Goal: Task Accomplishment & Management: Use online tool/utility

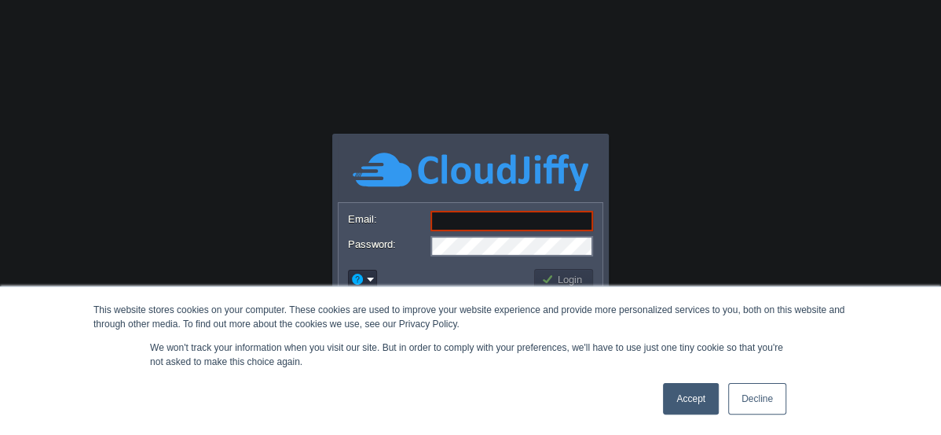
click at [706, 395] on link "Accept" at bounding box center [691, 398] width 56 height 31
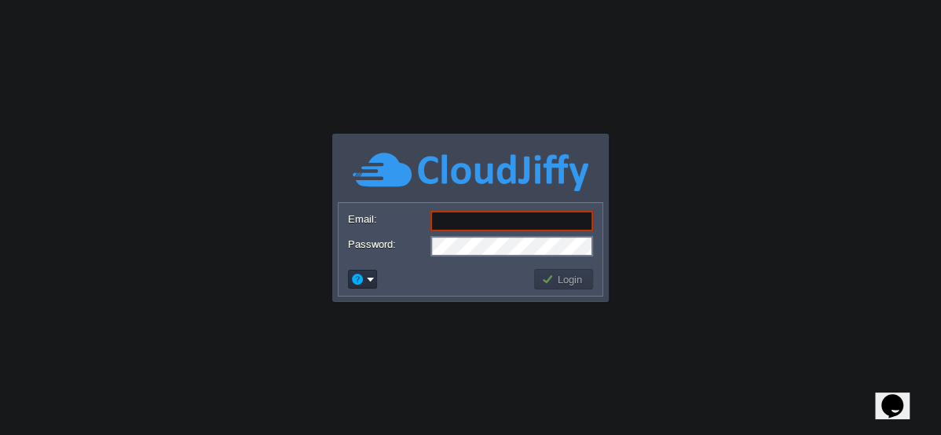
click at [471, 224] on input "Email:" at bounding box center [512, 221] width 163 height 20
type input "[EMAIL_ADDRESS][DOMAIN_NAME]"
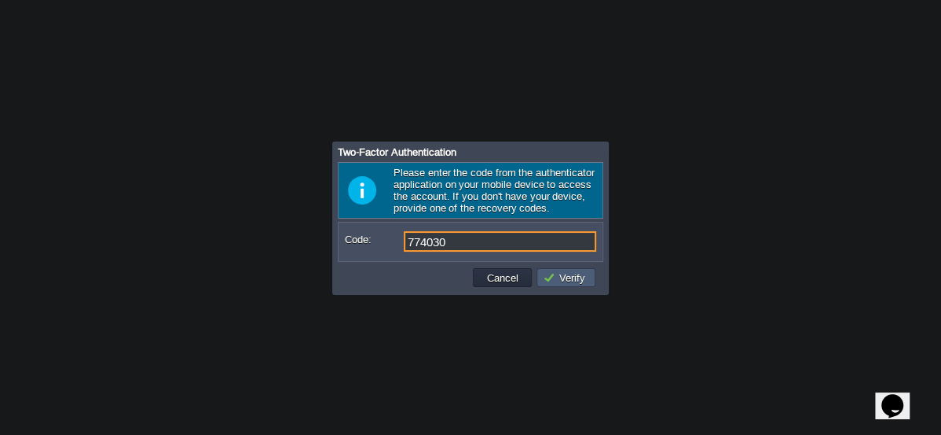
type input "774030"
drag, startPoint x: 565, startPoint y: 278, endPoint x: 578, endPoint y: 277, distance: 13.5
click at [565, 277] on button "Verify" at bounding box center [566, 277] width 47 height 14
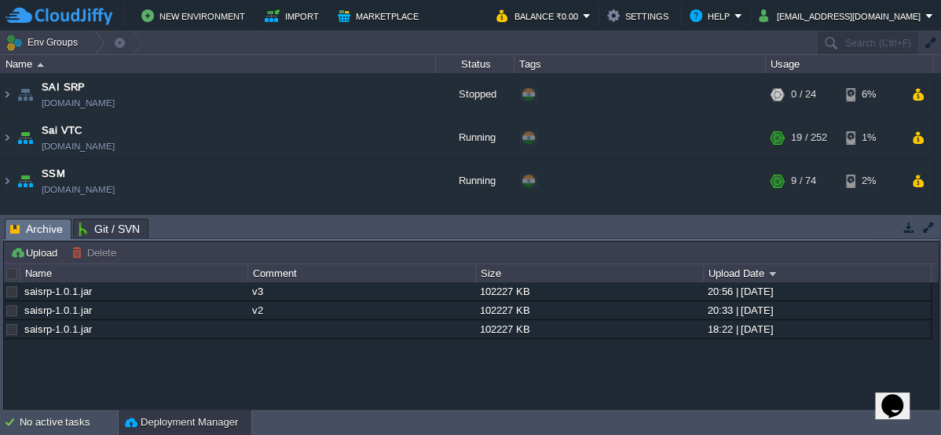
click at [907, 226] on button "button" at bounding box center [909, 227] width 14 height 14
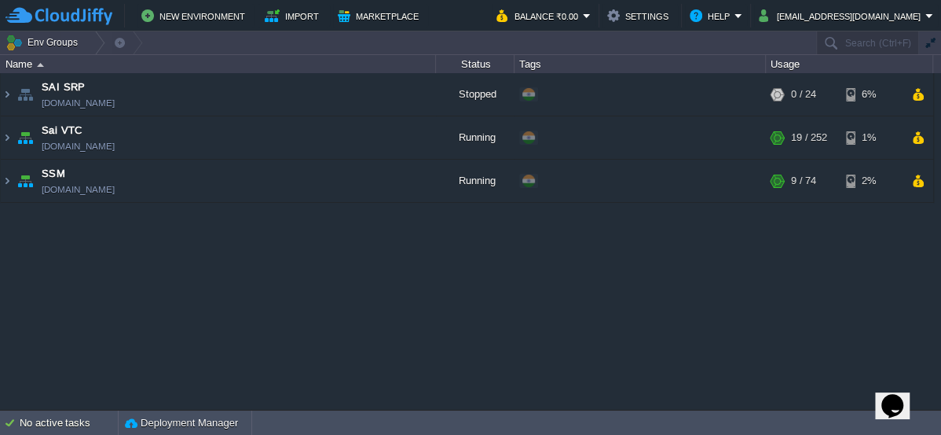
click at [252, 230] on div "SAI SRP sai-srp.cloudjiffy.net Stopped + Add to Env Group RAM 0% CPU 0% 0 / 24 …" at bounding box center [470, 241] width 941 height 336
click at [201, 16] on button "New Environment" at bounding box center [195, 15] width 108 height 19
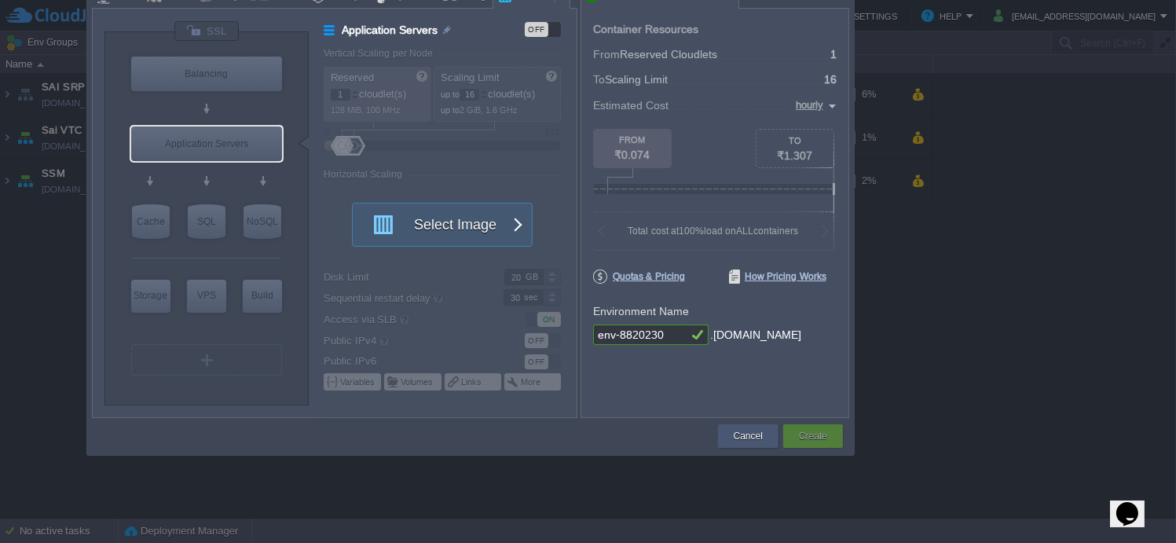
click at [757, 434] on button "Cancel" at bounding box center [748, 436] width 29 height 16
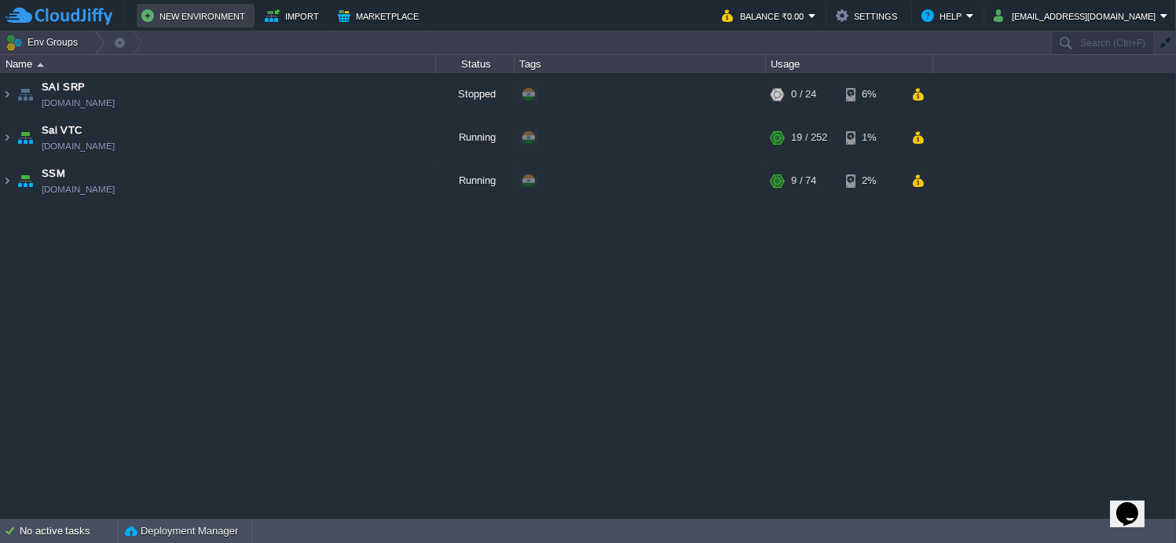
click at [199, 17] on button "New Environment" at bounding box center [195, 15] width 108 height 19
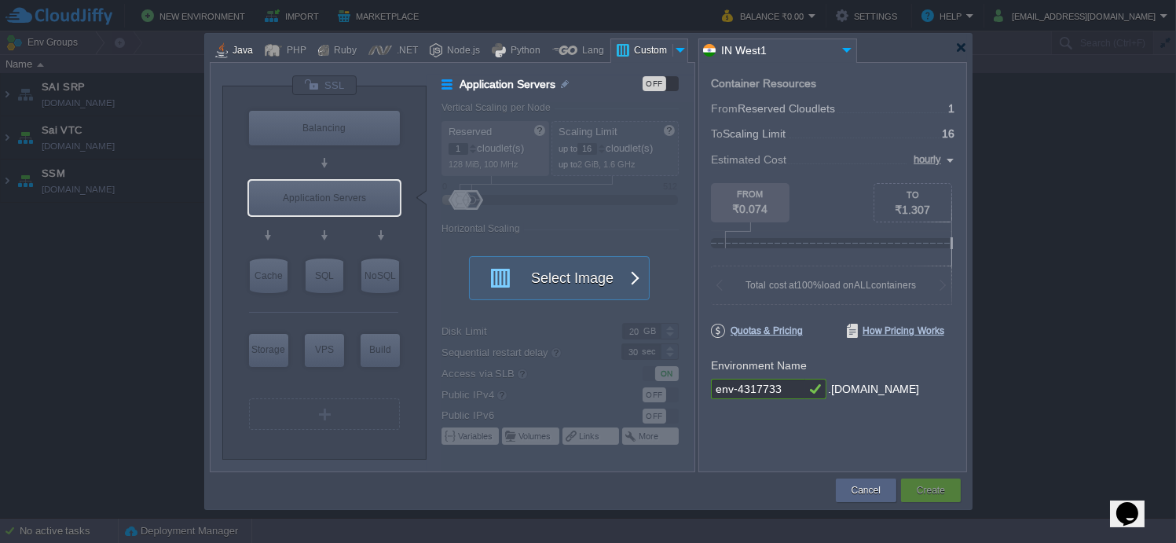
click at [232, 60] on div "Java" at bounding box center [240, 51] width 25 height 24
type input "Application Servers"
type input "6"
type input "Tomcat 11.0.12"
type input "Oracle OpenJDK 24"
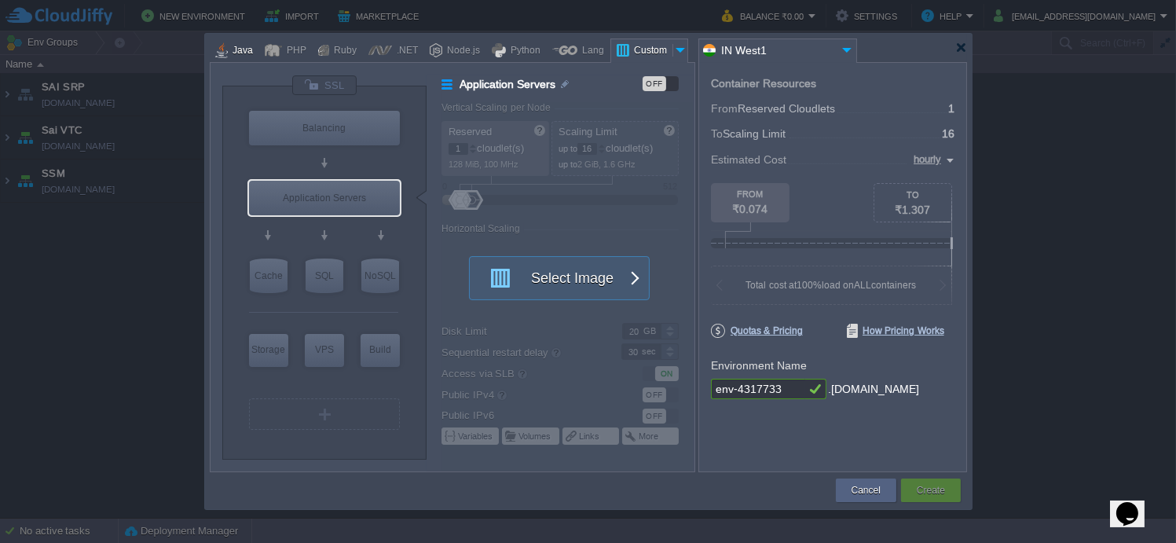
type input "Stateful"
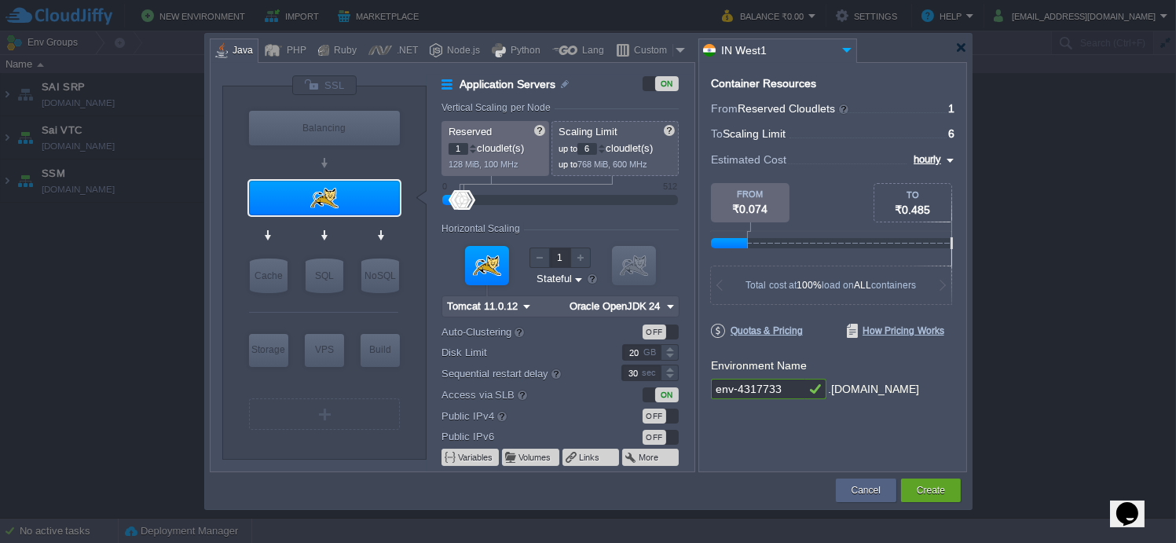
type input "Tomcat 11.0.12"
click at [363, 228] on img at bounding box center [362, 228] width 12 height 16
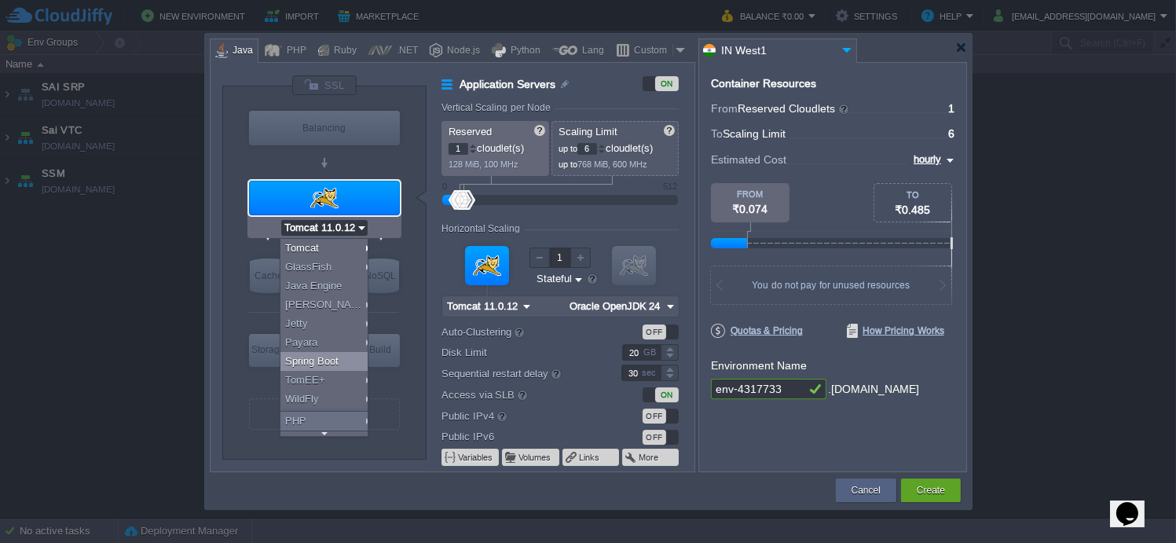
click at [339, 359] on div "Spring Boot" at bounding box center [327, 361] width 93 height 19
type input "4"
type input "Spring Boot"
type input "Oracle OpenJDK 24"
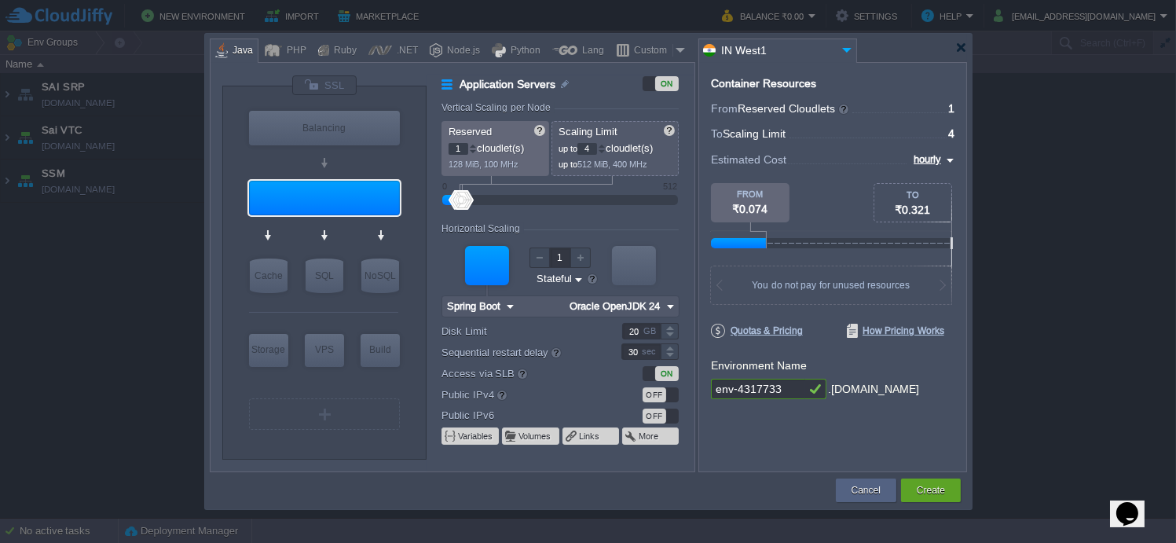
type input "NGINX 1.28.0"
click at [666, 306] on img at bounding box center [670, 306] width 17 height 20
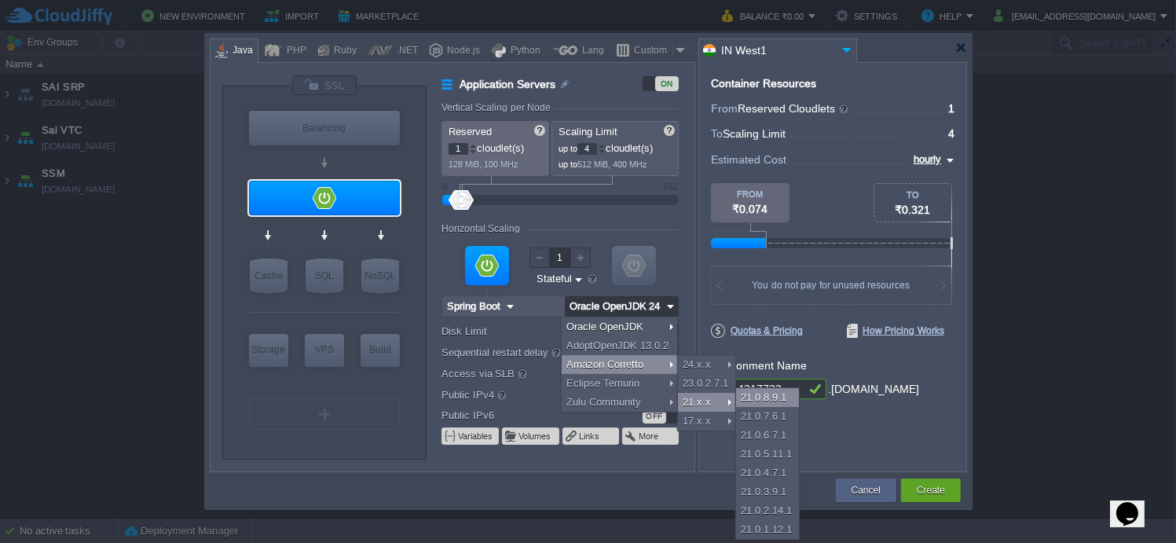
click at [759, 397] on div "21.0.8.9.1" at bounding box center [767, 397] width 63 height 19
type input "Amazon Corretto..."
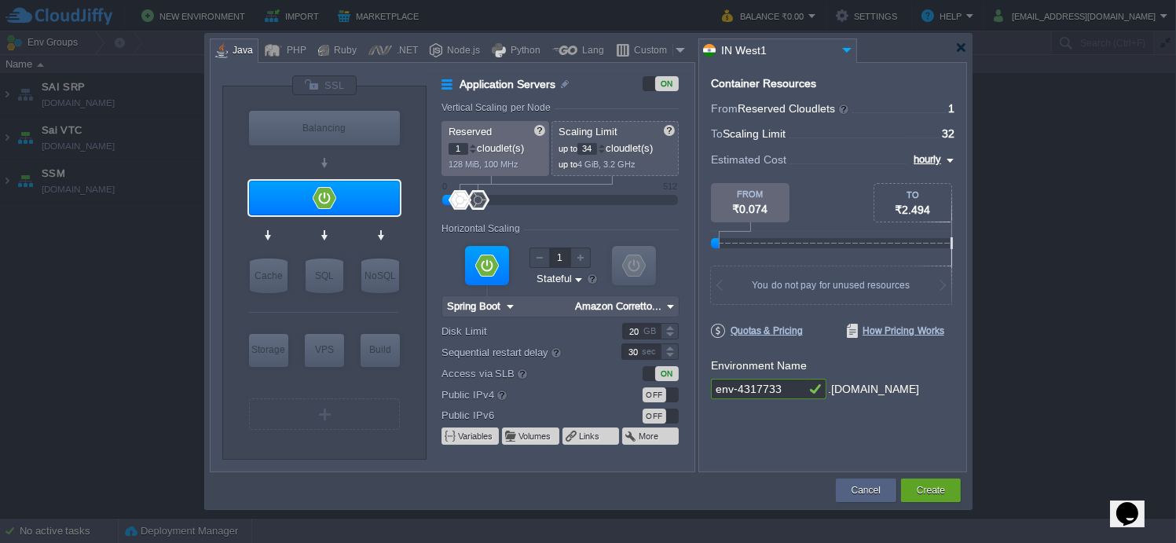
type input "36"
drag, startPoint x: 460, startPoint y: 198, endPoint x: 479, endPoint y: 200, distance: 19.7
click at [479, 200] on div at bounding box center [479, 200] width 23 height 20
click at [386, 310] on img at bounding box center [386, 307] width 12 height 16
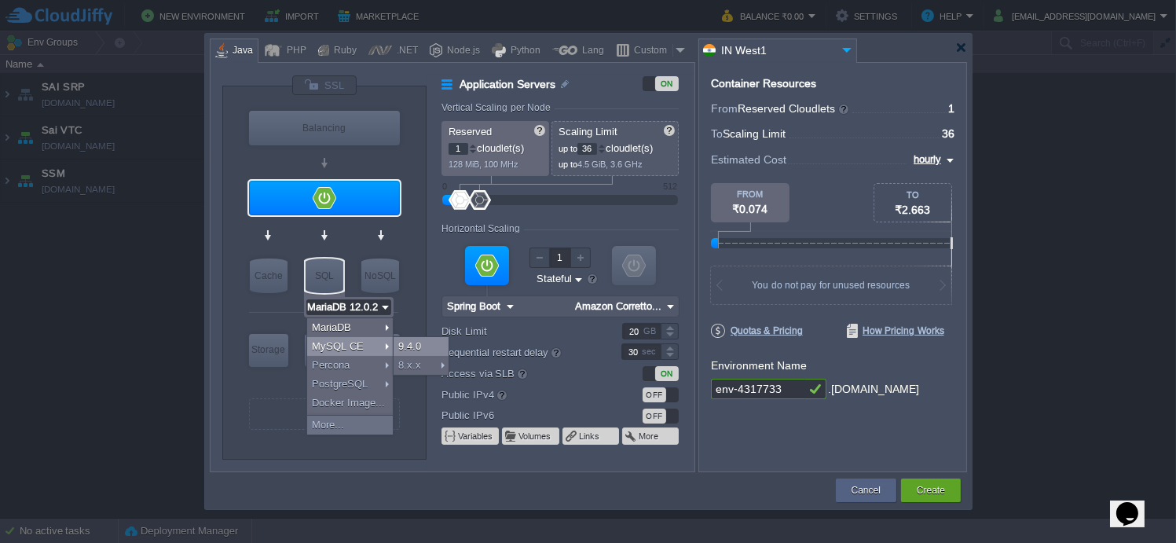
click at [418, 343] on div "9.4.0" at bounding box center [421, 346] width 55 height 19
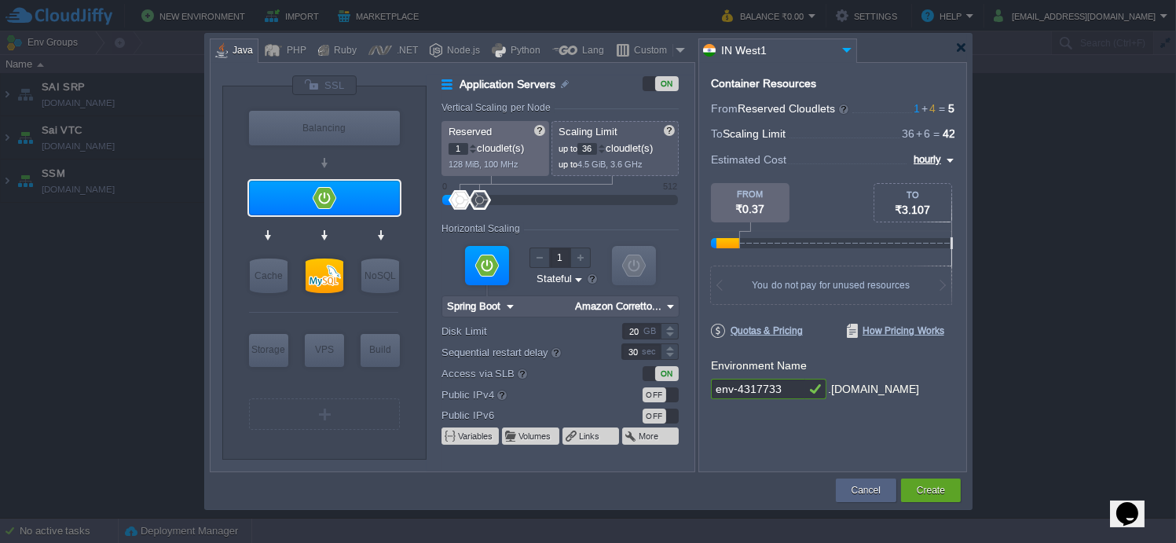
type input "Redis 7.2.4"
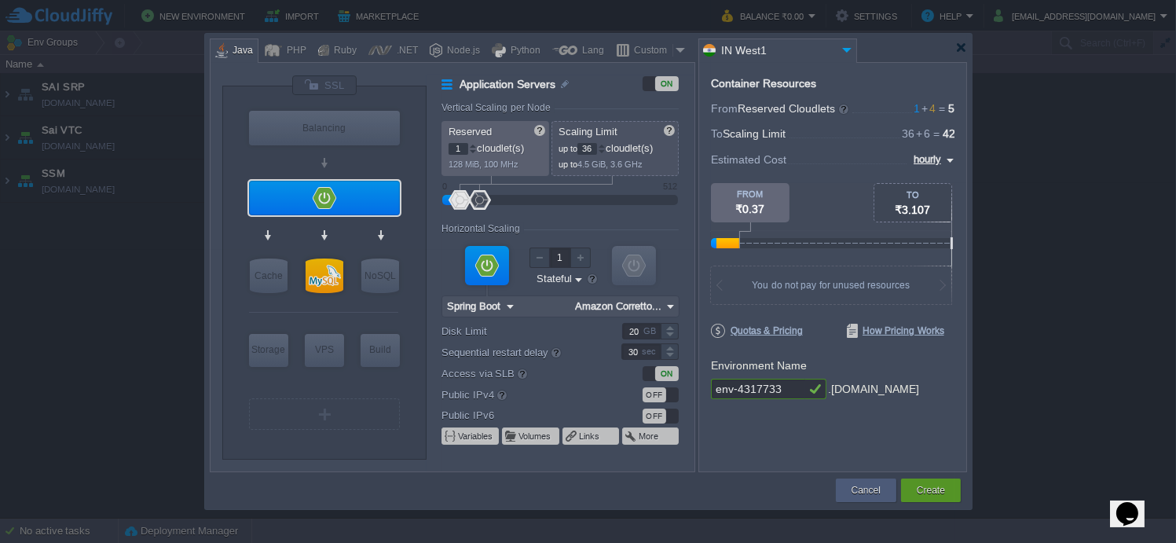
click at [941, 163] on img at bounding box center [948, 160] width 13 height 19
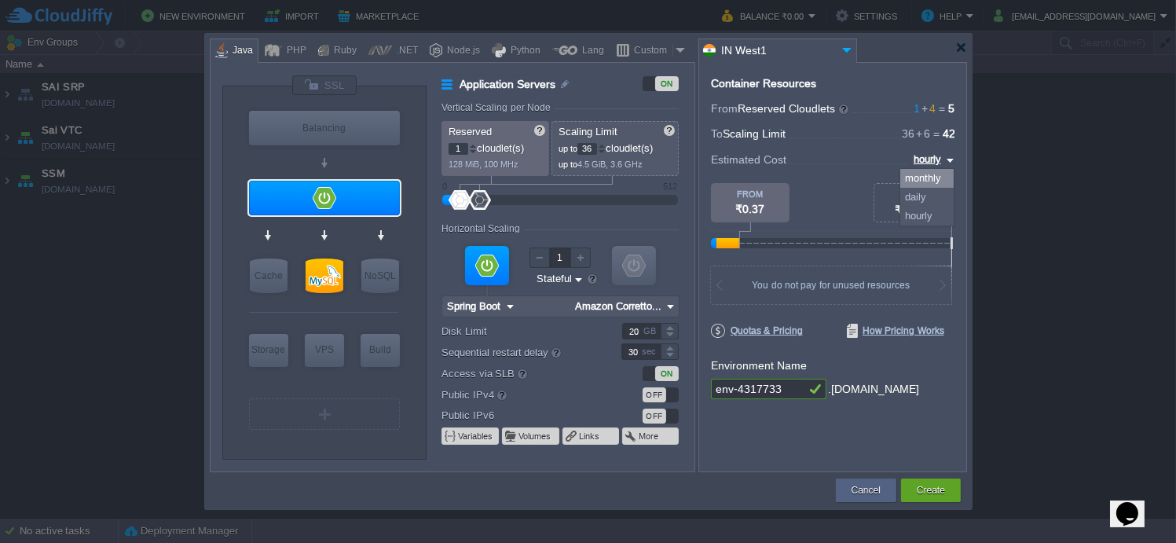
click at [937, 174] on div "monthly" at bounding box center [927, 178] width 53 height 19
type input "monthly"
type input "1"
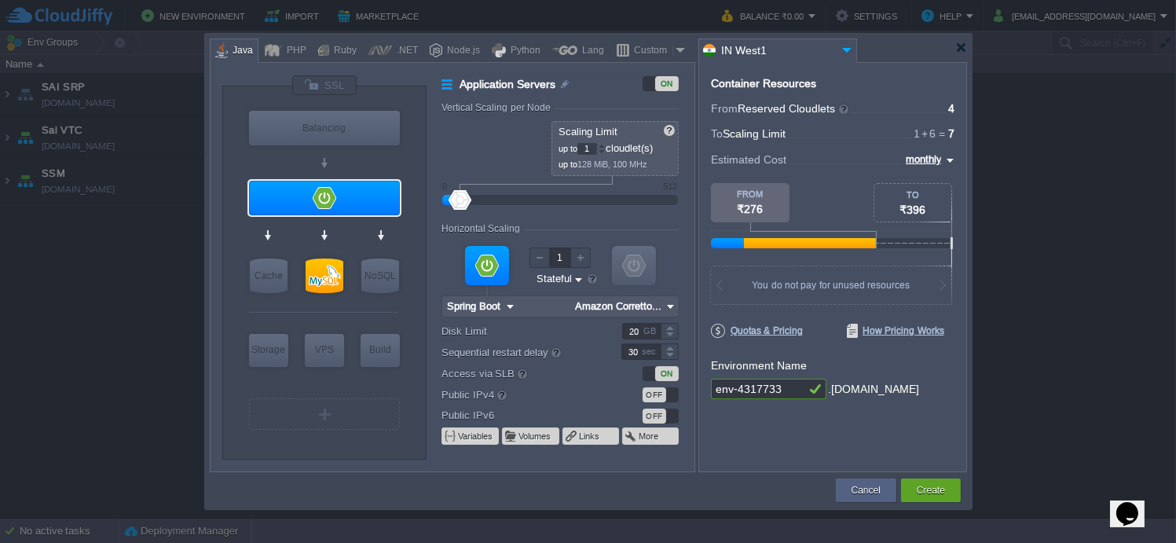
type input "2"
type input "3"
type input "4"
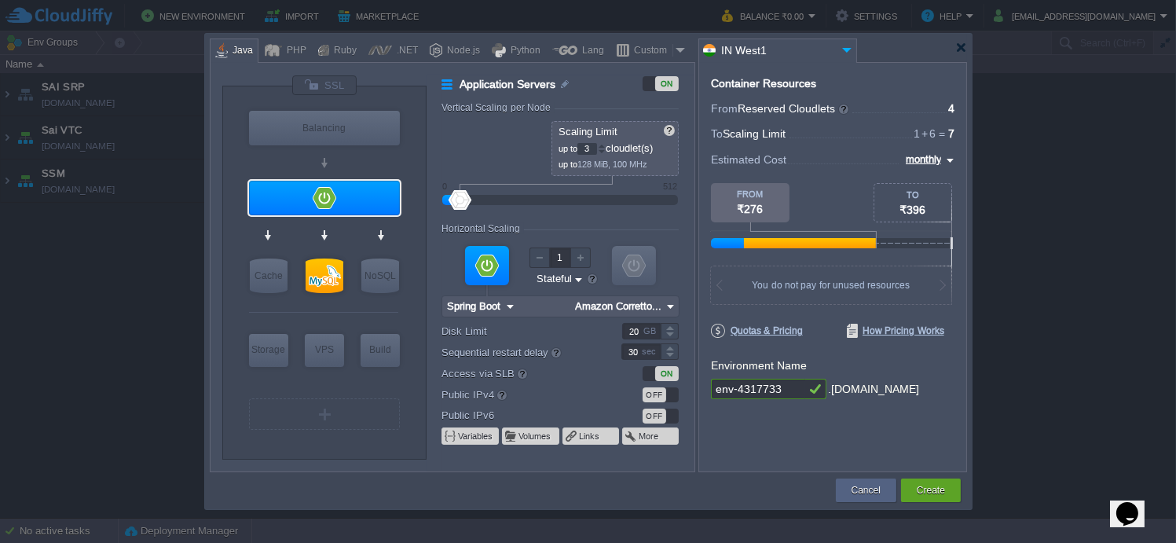
type input "4"
type input "5"
type input "7"
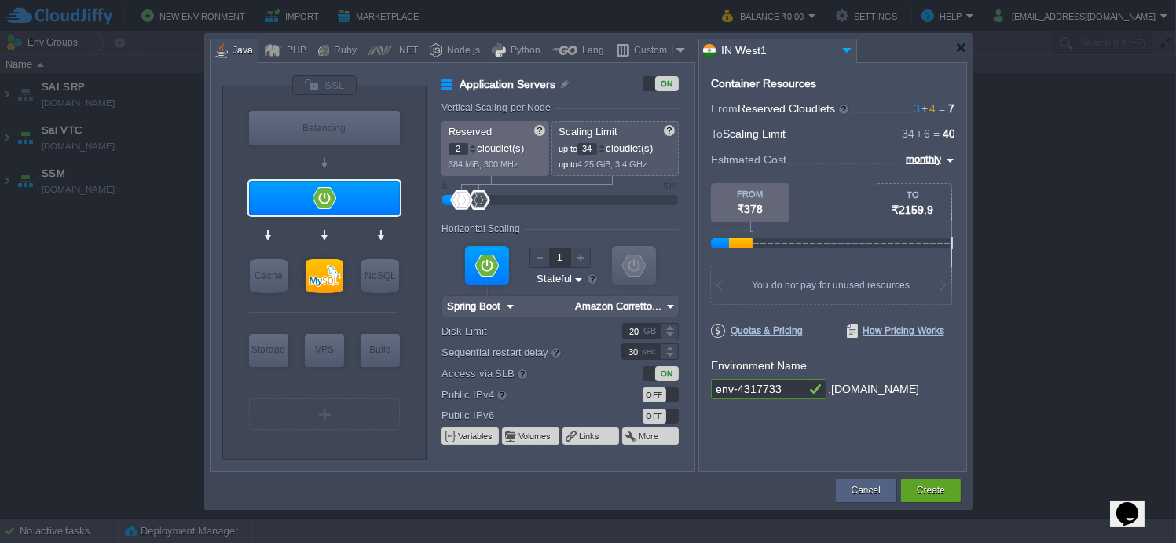
type input "0"
drag, startPoint x: 480, startPoint y: 197, endPoint x: 444, endPoint y: 194, distance: 36.3
click at [444, 194] on div at bounding box center [560, 200] width 237 height 17
type input "11"
drag, startPoint x: 479, startPoint y: 200, endPoint x: 468, endPoint y: 195, distance: 12.3
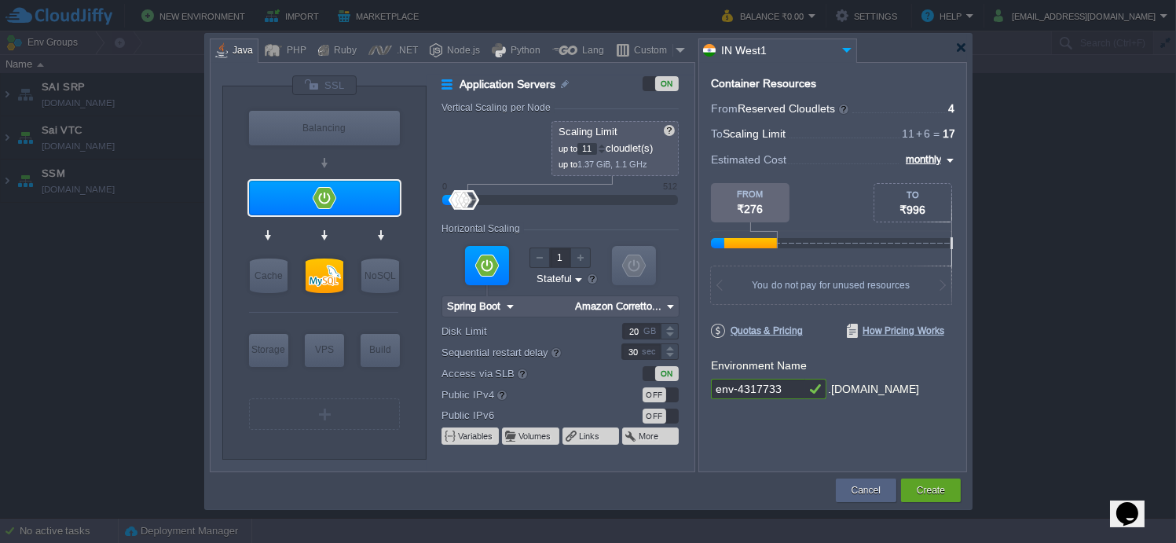
click at [468, 195] on div at bounding box center [468, 200] width 23 height 20
drag, startPoint x: 790, startPoint y: 387, endPoint x: 783, endPoint y: 427, distance: 40.7
click at [717, 382] on input "env-4317733" at bounding box center [758, 389] width 94 height 20
type input "sai-inventory"
click at [936, 434] on button "Create" at bounding box center [931, 490] width 28 height 16
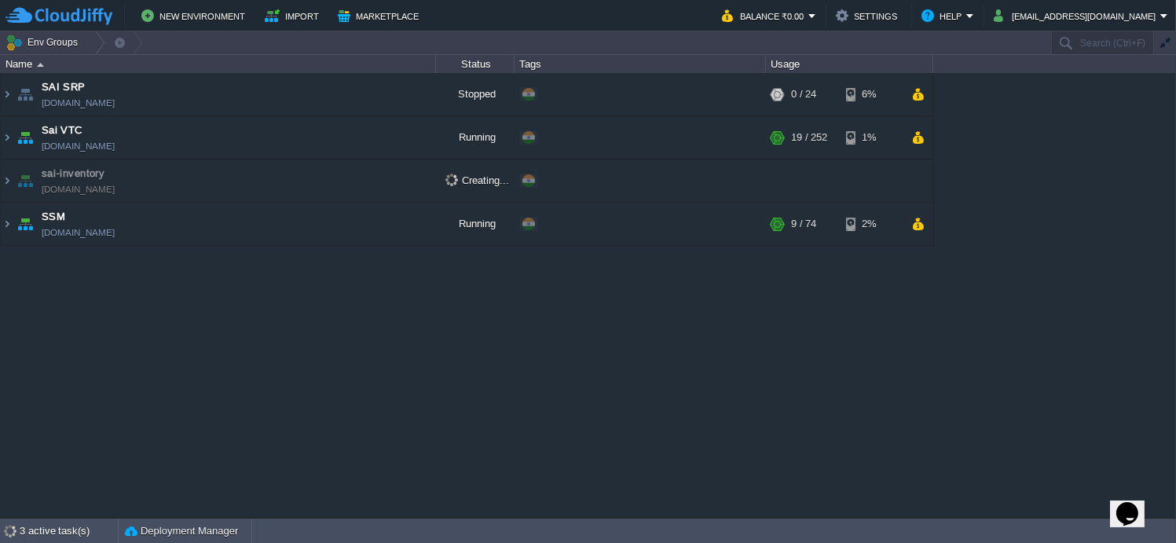
click at [407, 372] on div "SAI SRP sai-srp.cloudjiffy.net Stopped + Add to Env Group RAM 0% CPU 0% 0 / 24 …" at bounding box center [588, 295] width 1176 height 445
